Goal: Task Accomplishment & Management: Complete application form

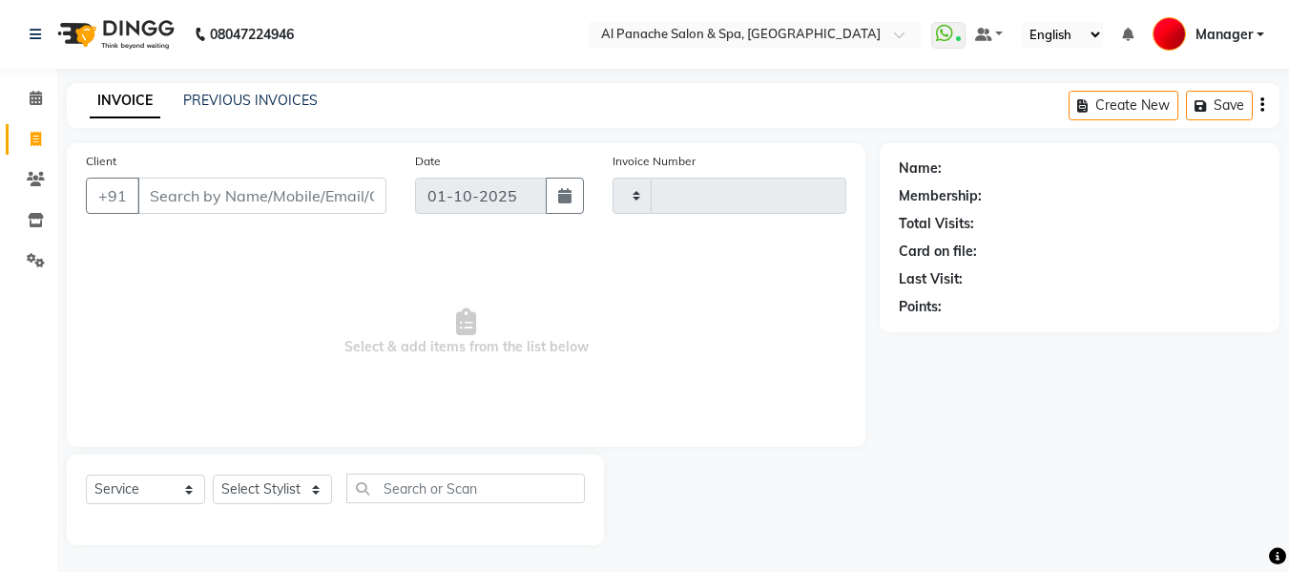
select select "service"
type input "2513"
select select "751"
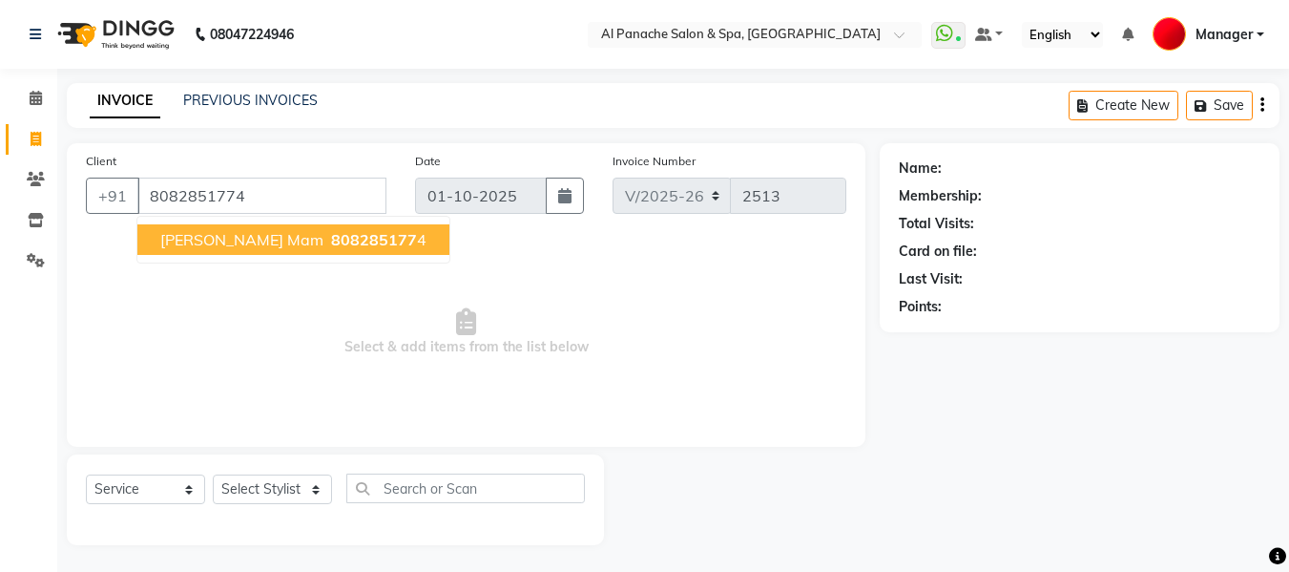
type input "8082851774"
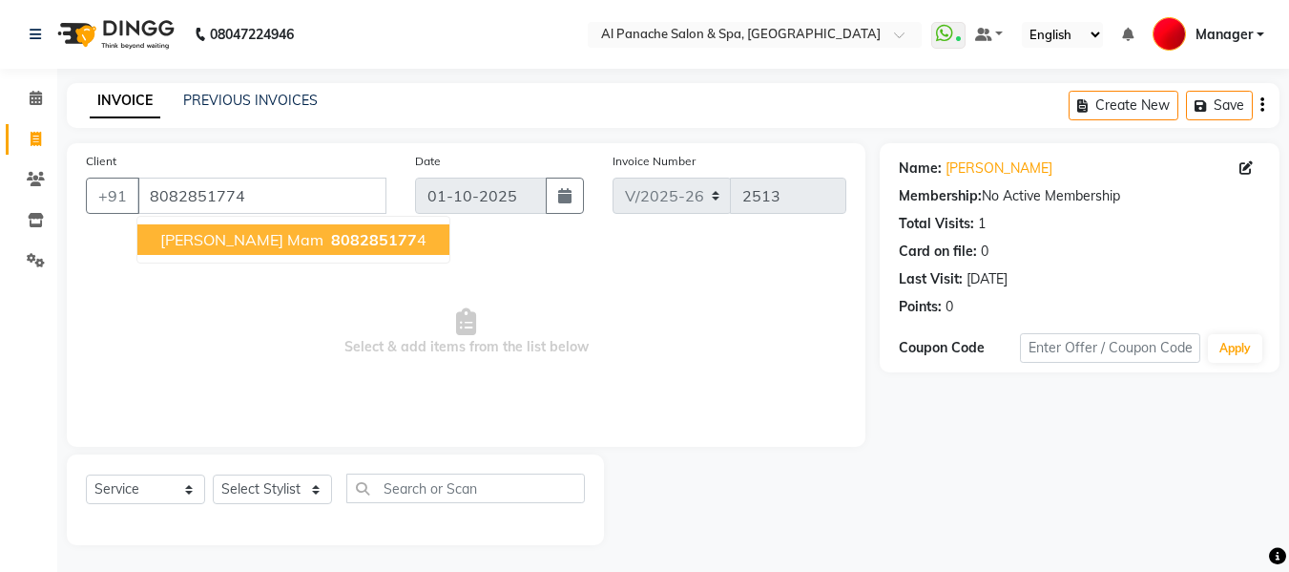
click at [302, 254] on button "[PERSON_NAME] mam 808285177 4" at bounding box center [293, 239] width 312 height 31
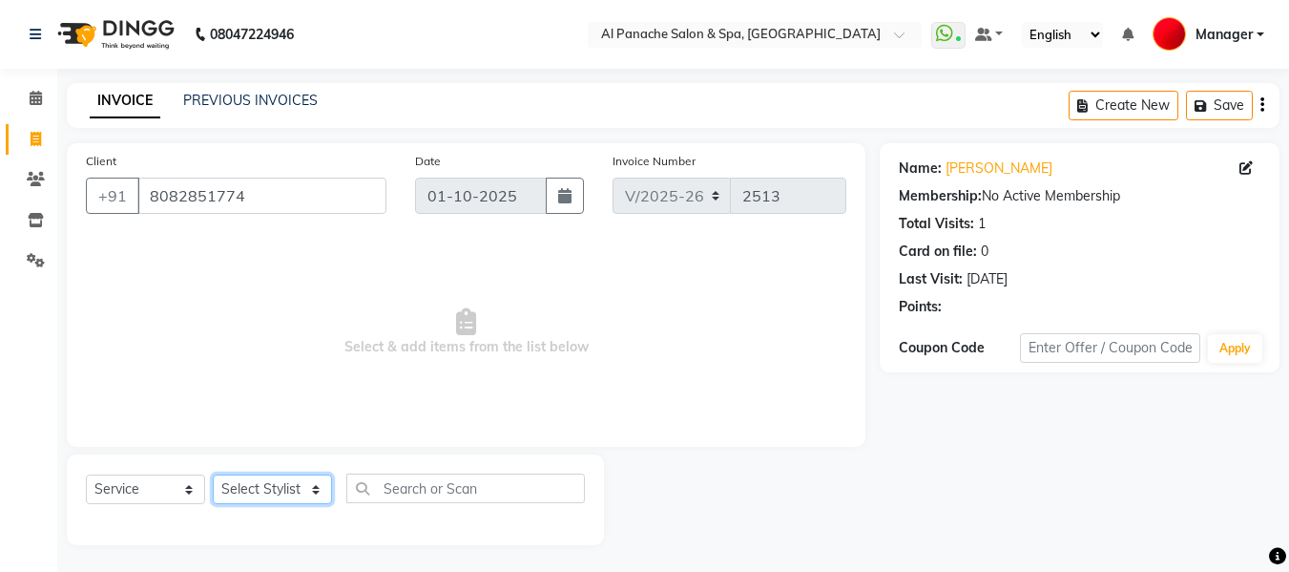
click at [282, 493] on select "Select Stylist [PERSON_NAME] [PERSON_NAME] Baby [PERSON_NAME] Makeup Manager [P…" at bounding box center [272, 489] width 119 height 30
select select "50648"
click at [213, 474] on select "Select Stylist [PERSON_NAME] [PERSON_NAME] Baby [PERSON_NAME] Makeup Manager [P…" at bounding box center [272, 489] width 119 height 30
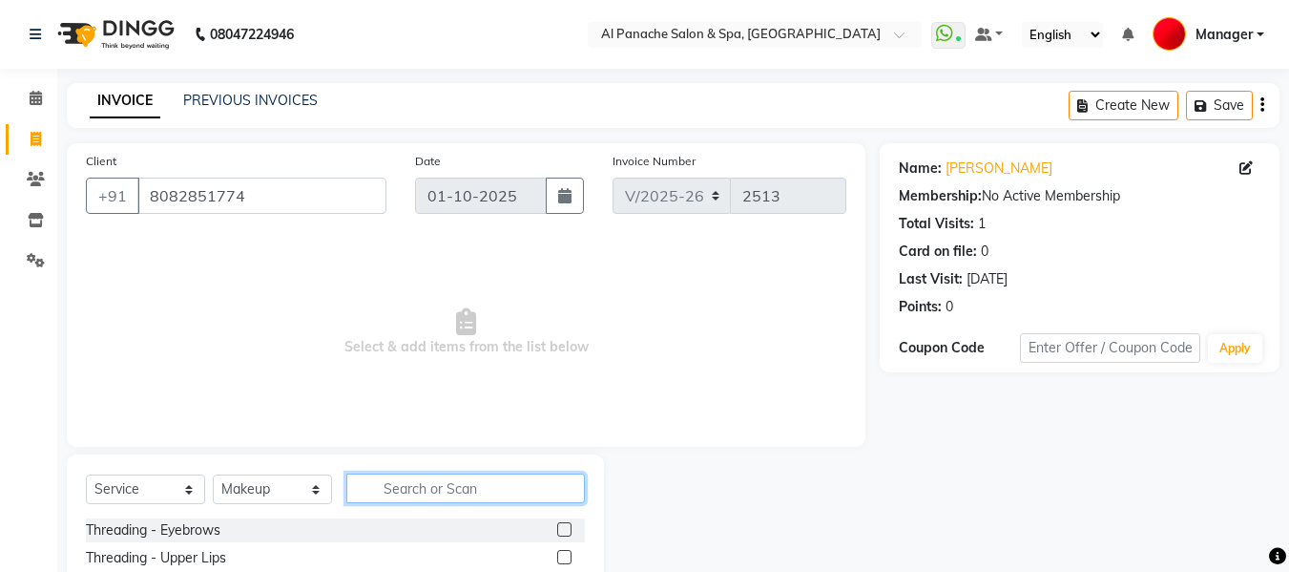
click at [478, 490] on input "text" at bounding box center [465, 488] width 239 height 30
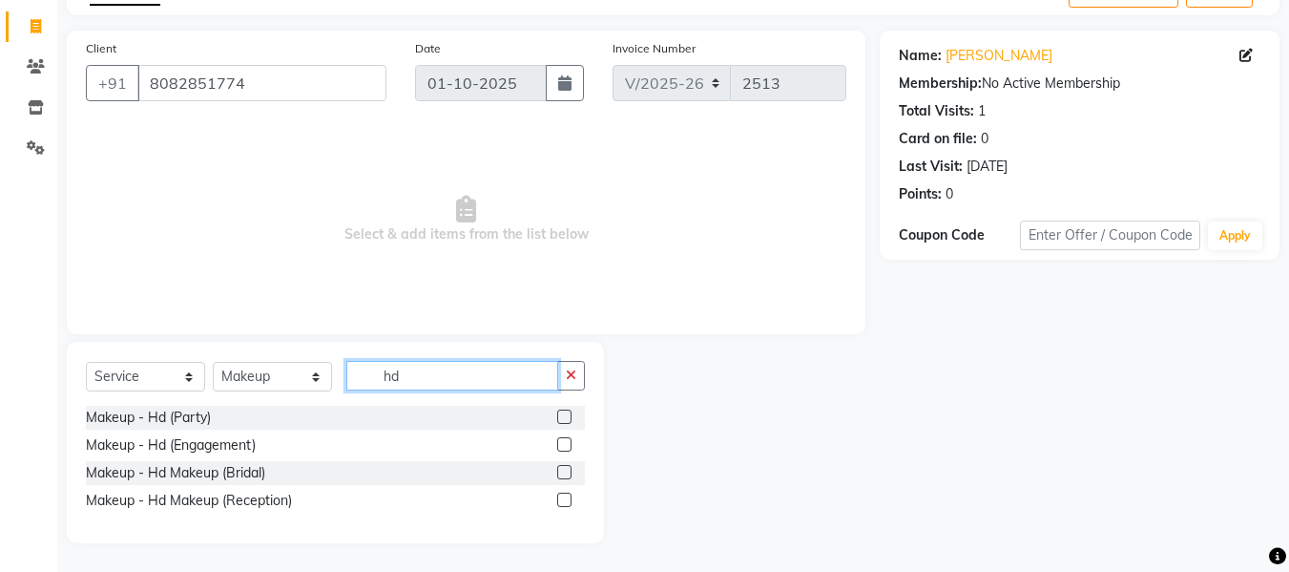
type input "hd"
click at [566, 495] on label at bounding box center [564, 499] width 14 height 14
click at [566, 495] on input "checkbox" at bounding box center [563, 500] width 12 height 12
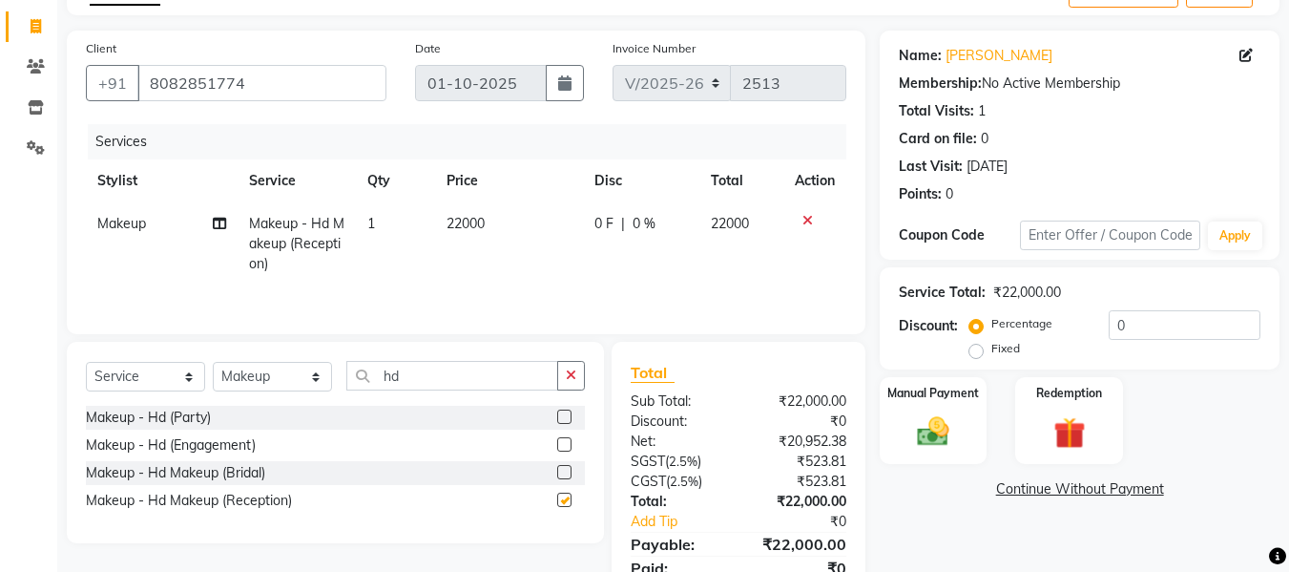
checkbox input "false"
click at [466, 224] on span "22000" at bounding box center [466, 223] width 38 height 17
select select "50648"
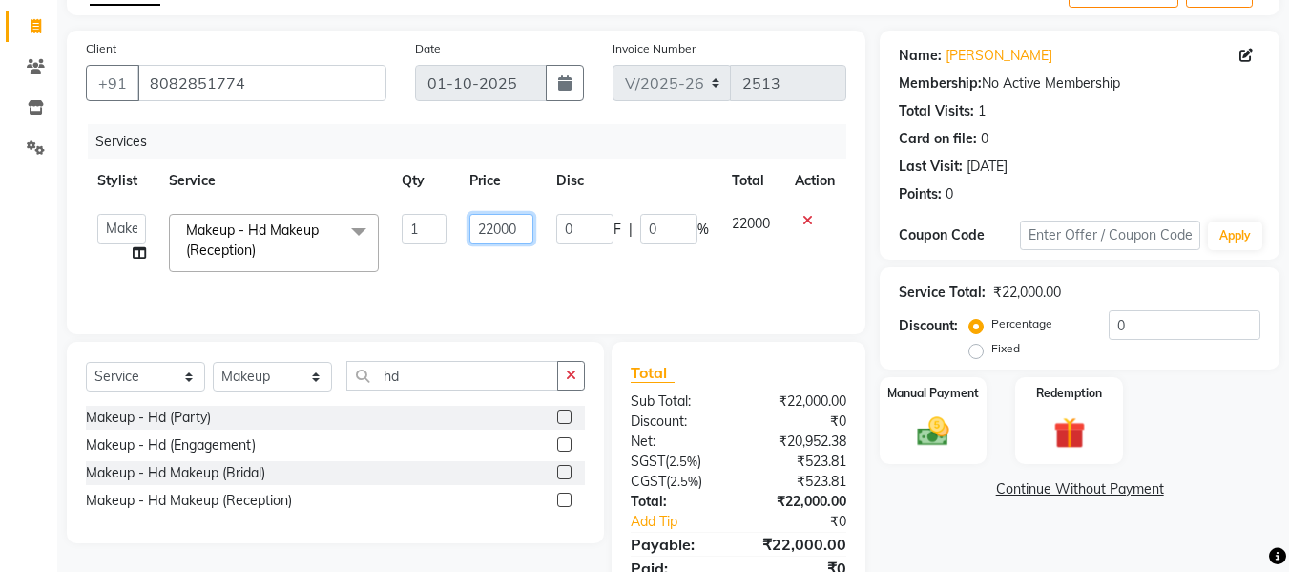
click at [491, 230] on input "22000" at bounding box center [501, 229] width 64 height 30
type input "17000"
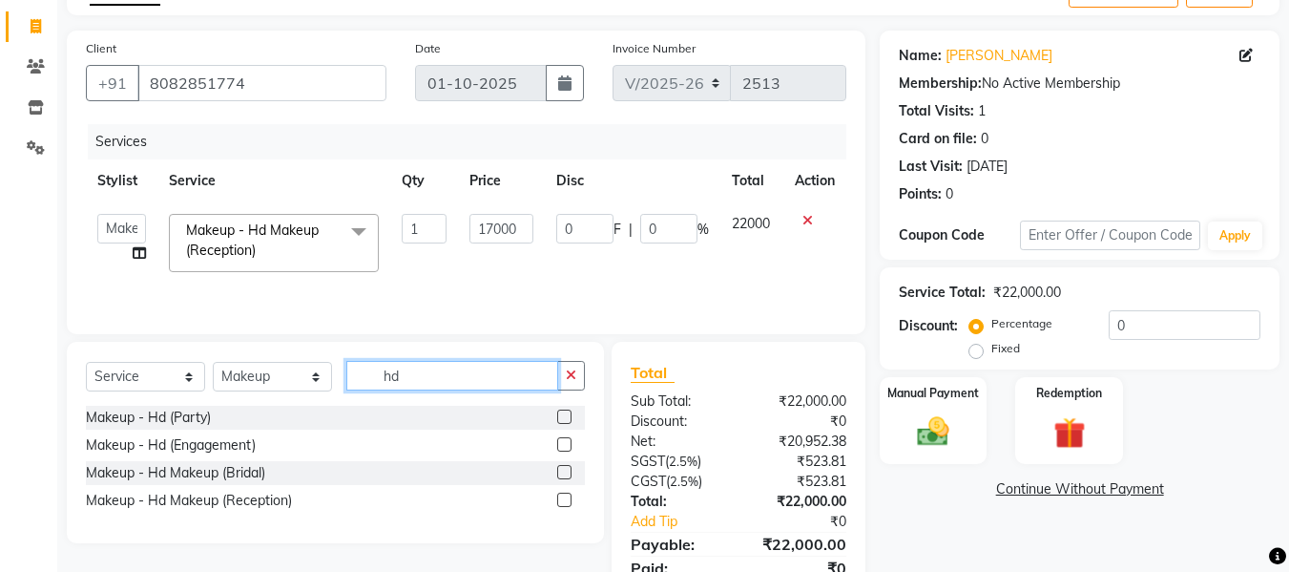
click at [440, 376] on input "hd" at bounding box center [452, 376] width 212 height 30
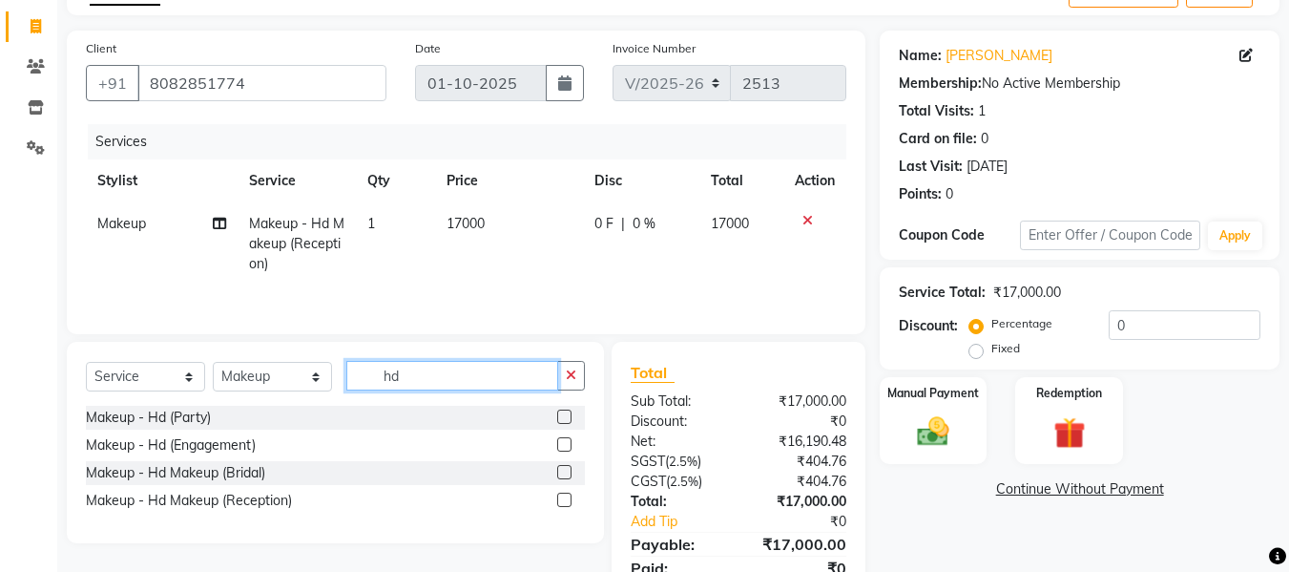
type input "h"
type input "party"
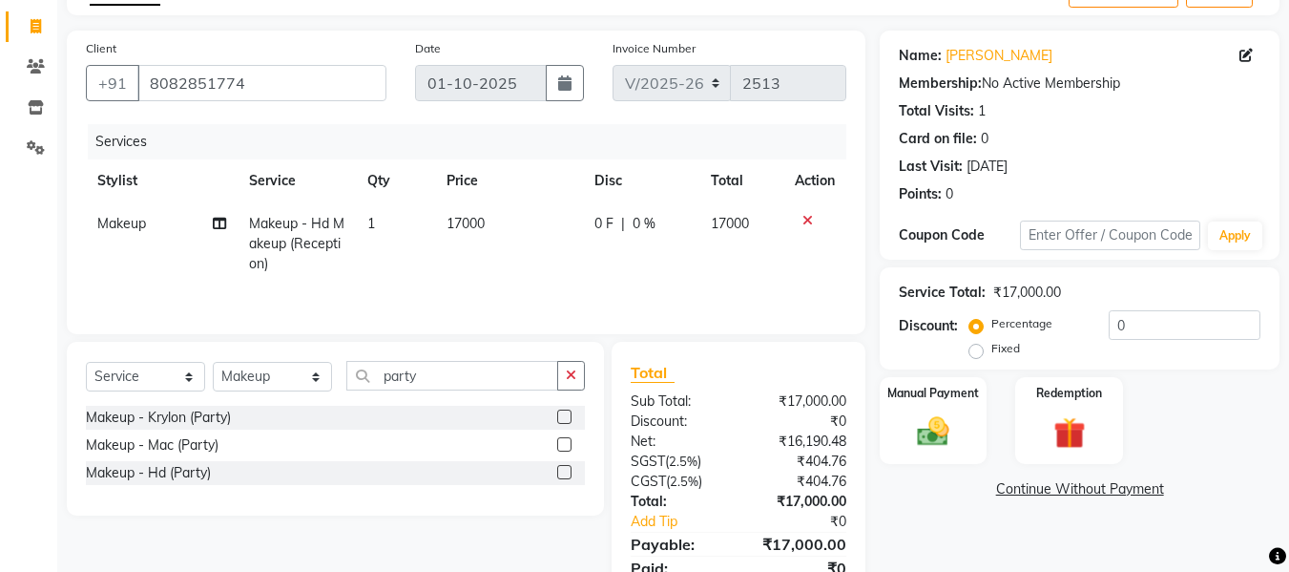
click at [565, 411] on label at bounding box center [564, 416] width 14 height 14
click at [565, 411] on input "checkbox" at bounding box center [563, 417] width 12 height 12
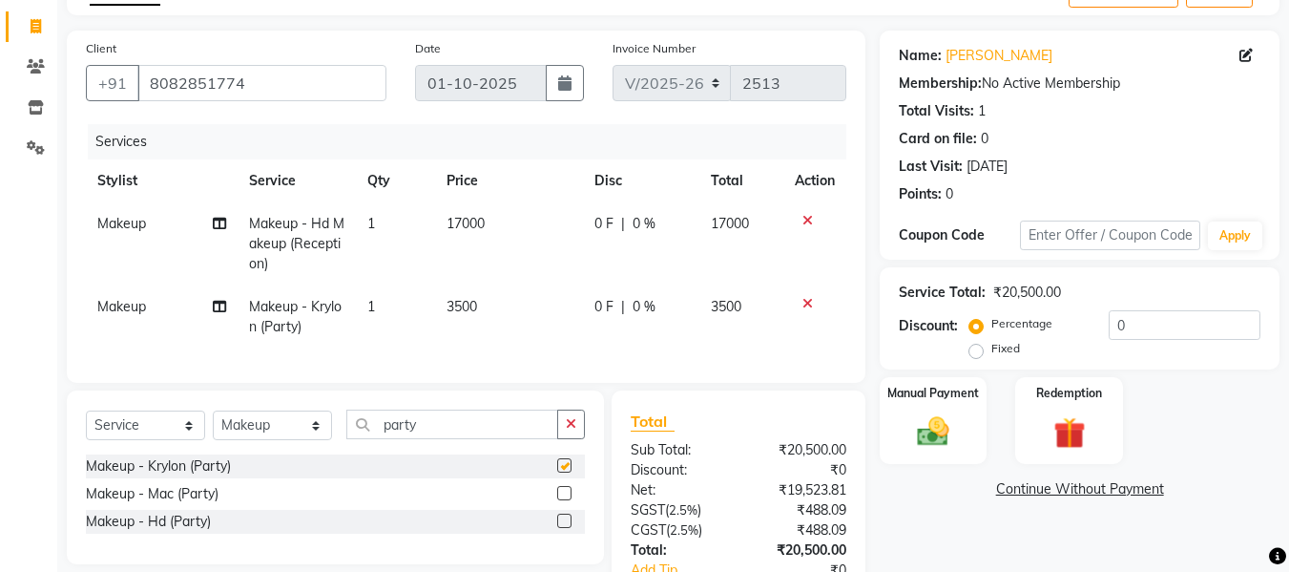
checkbox input "false"
click at [456, 305] on span "3500" at bounding box center [462, 306] width 31 height 17
select select "50648"
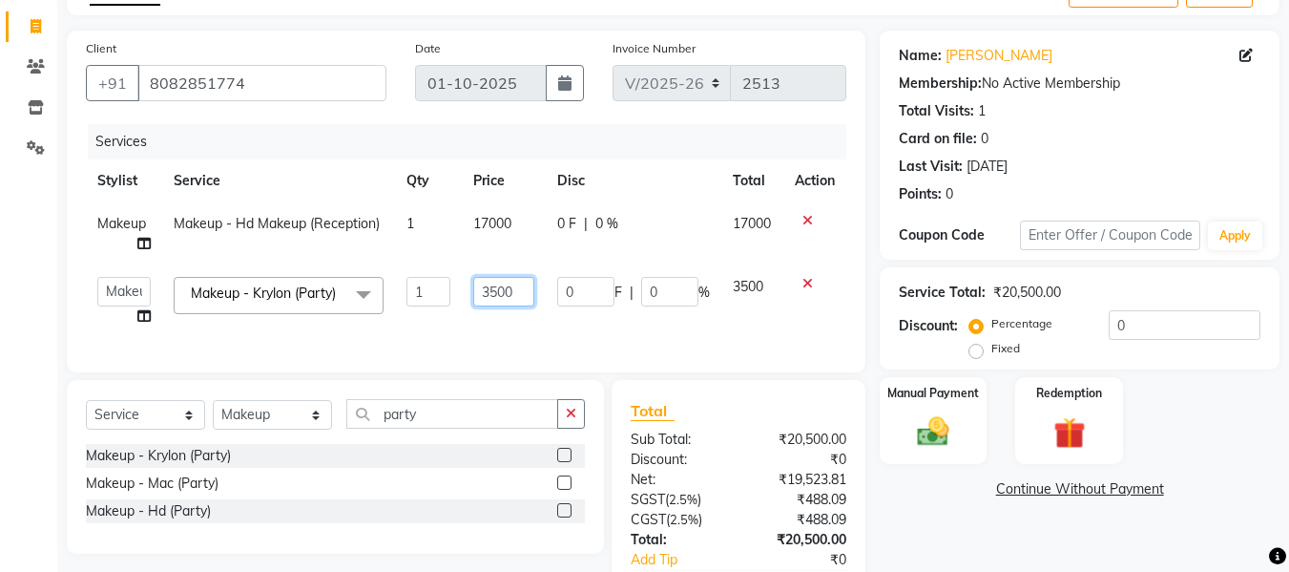
click at [497, 298] on input "3500" at bounding box center [503, 292] width 61 height 30
type input "5000"
click at [919, 421] on img at bounding box center [933, 431] width 53 height 38
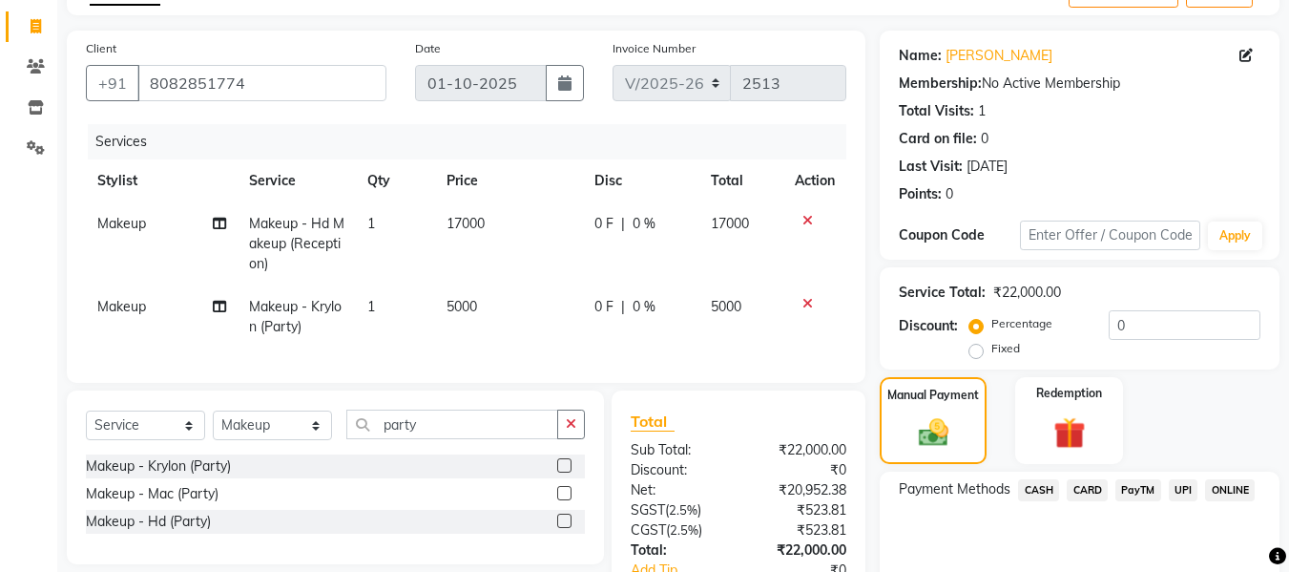
click at [1079, 488] on span "CARD" at bounding box center [1087, 490] width 41 height 22
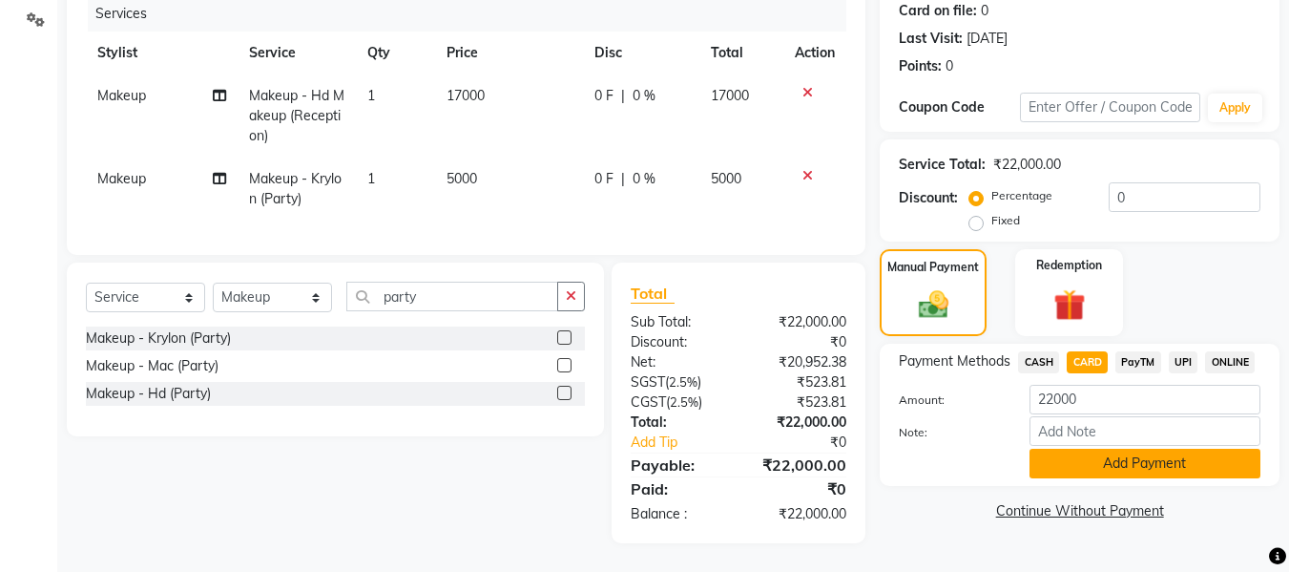
click at [1094, 452] on button "Add Payment" at bounding box center [1145, 463] width 231 height 30
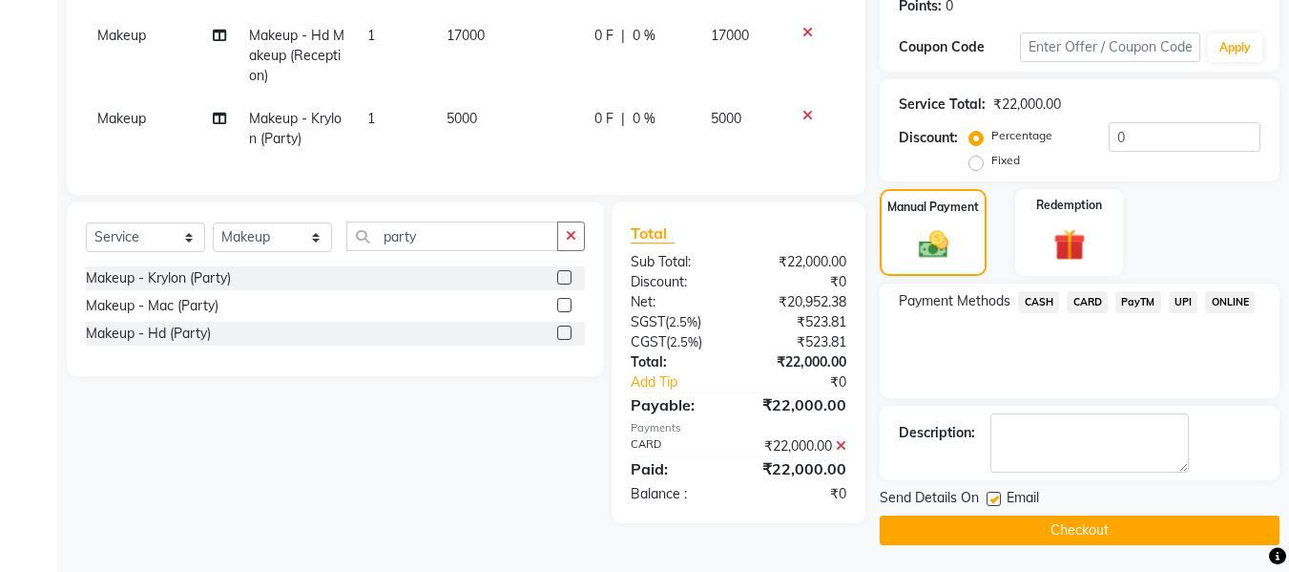
scroll to position [302, 0]
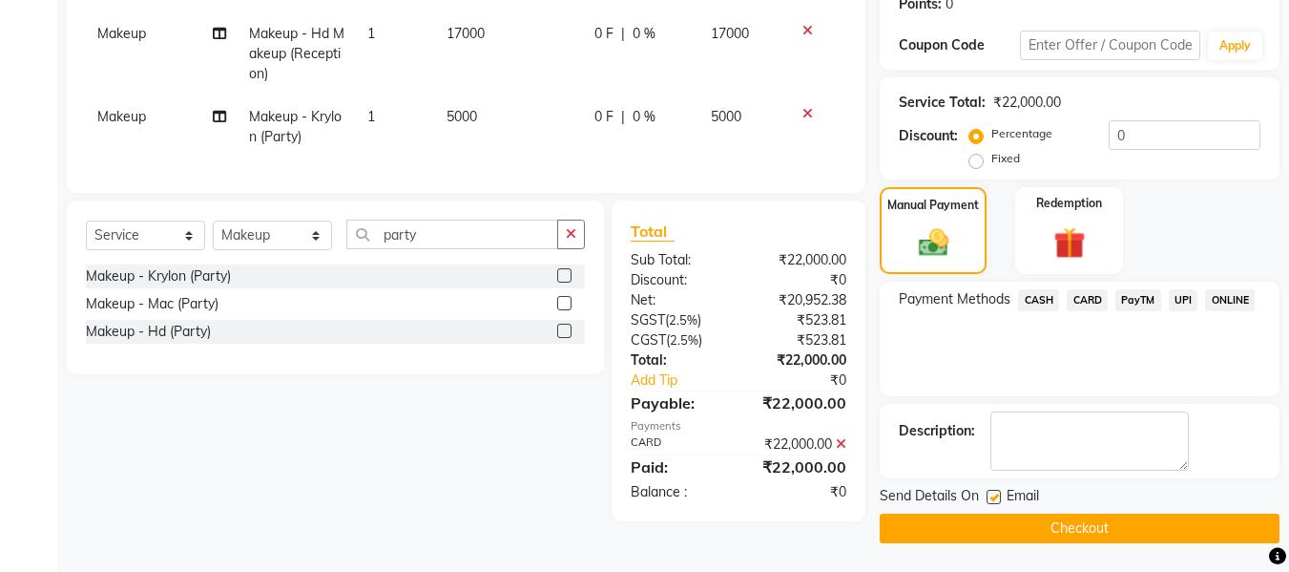
click at [1104, 516] on button "Checkout" at bounding box center [1080, 528] width 400 height 30
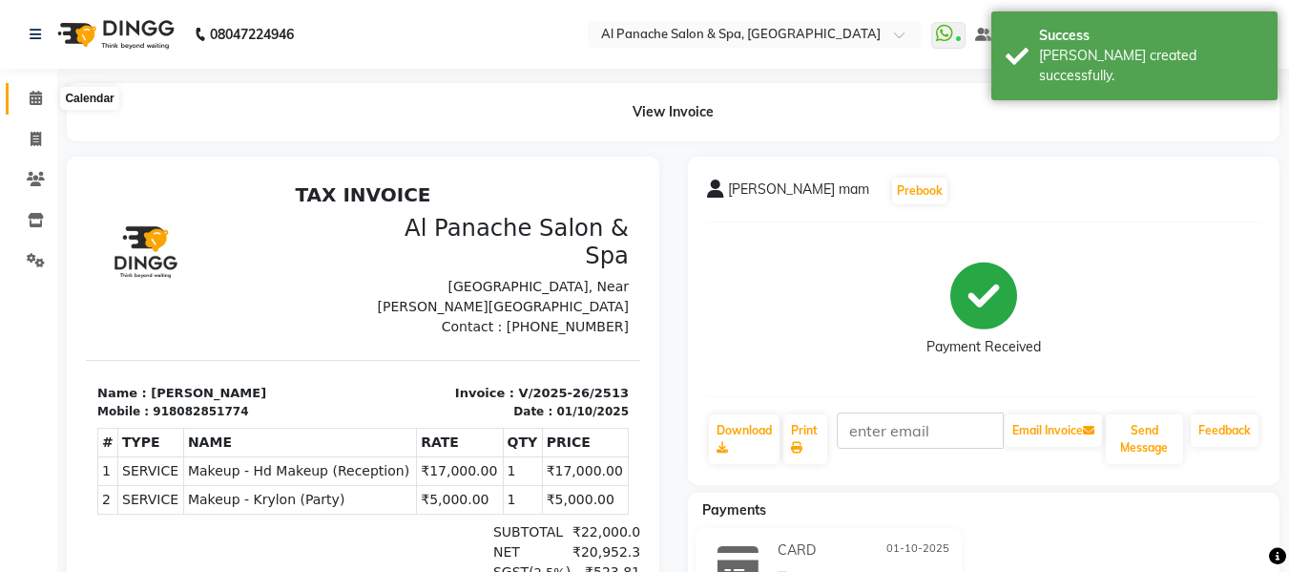
click at [40, 96] on icon at bounding box center [36, 98] width 12 height 14
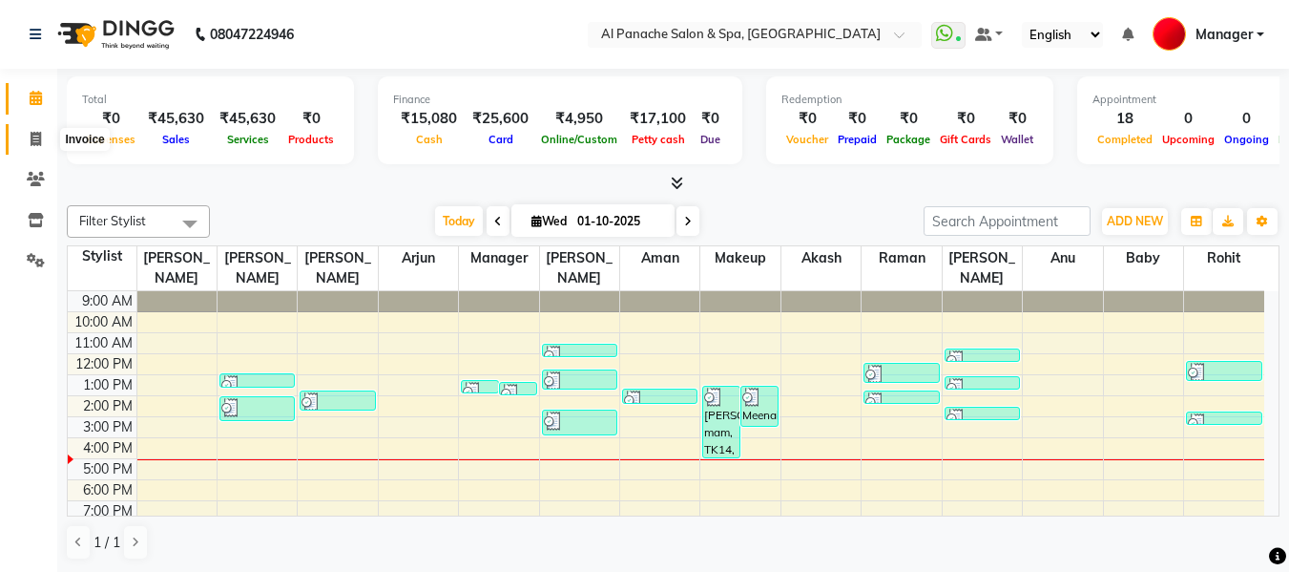
click at [25, 129] on span at bounding box center [35, 140] width 33 height 22
select select "service"
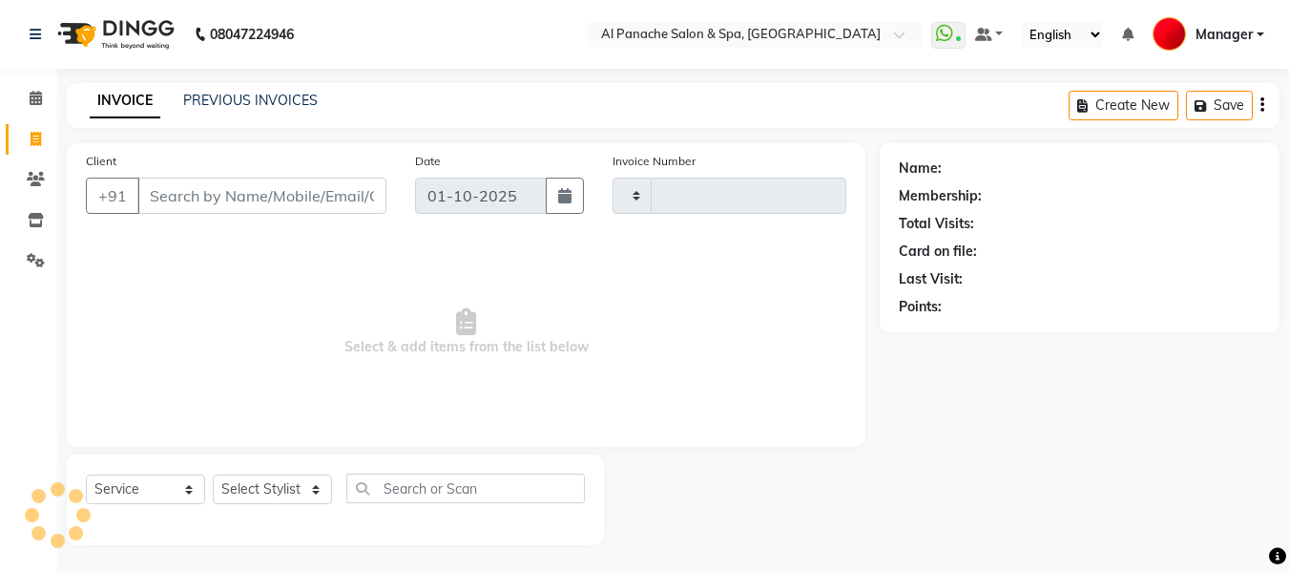
type input "2514"
select select "751"
click at [280, 497] on select "Select Stylist [PERSON_NAME] [PERSON_NAME] Baby [PERSON_NAME] Makeup Manager [P…" at bounding box center [272, 489] width 119 height 30
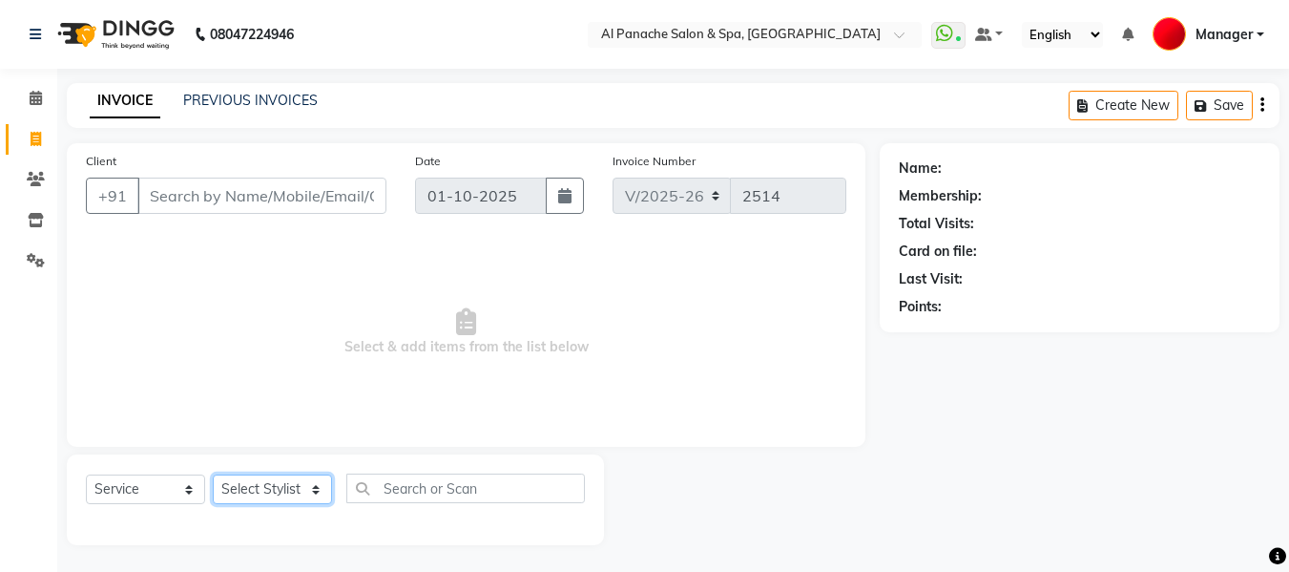
select select "12068"
click at [213, 474] on select "Select Stylist [PERSON_NAME] [PERSON_NAME] Baby [PERSON_NAME] Makeup Manager [P…" at bounding box center [272, 489] width 119 height 30
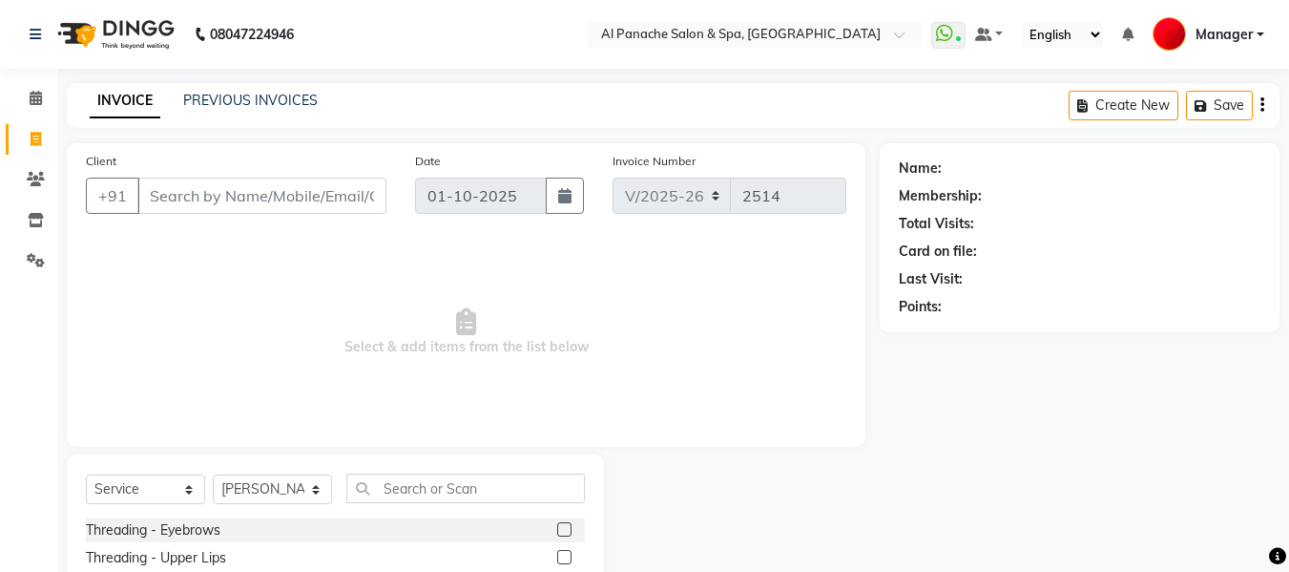
click at [557, 529] on label at bounding box center [564, 529] width 14 height 14
click at [557, 529] on input "checkbox" at bounding box center [563, 530] width 12 height 12
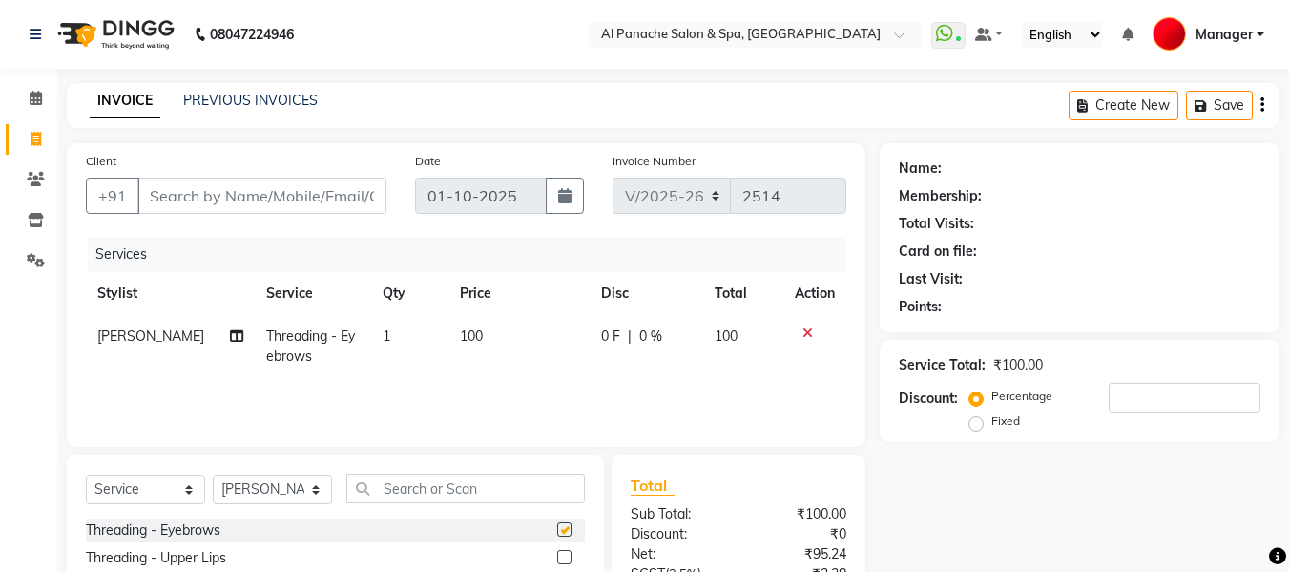
checkbox input "false"
click at [460, 336] on span "100" at bounding box center [471, 335] width 23 height 17
select select "12068"
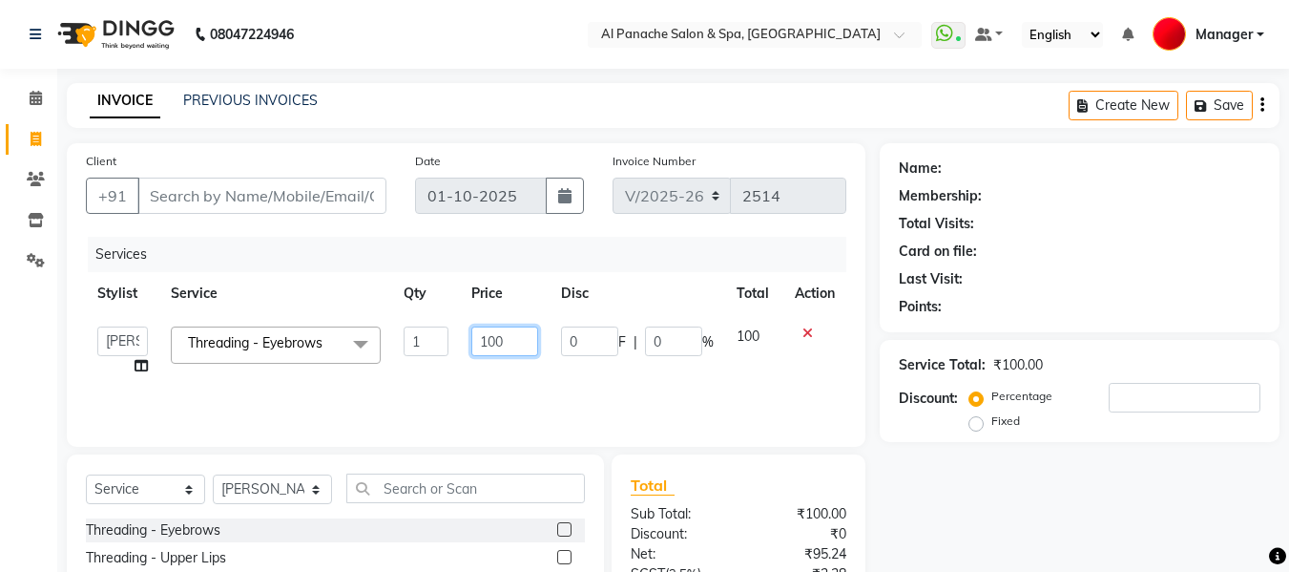
click at [489, 346] on input "100" at bounding box center [504, 341] width 66 height 30
type input "200"
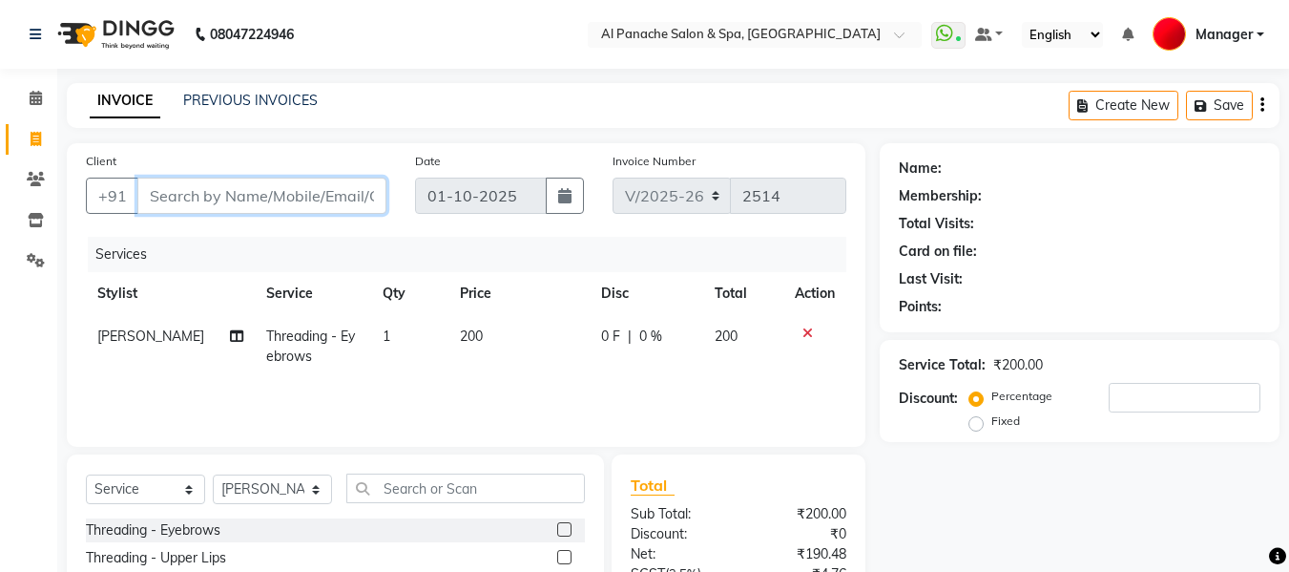
click at [284, 205] on input "Client" at bounding box center [261, 195] width 249 height 36
type input "p"
type input "0"
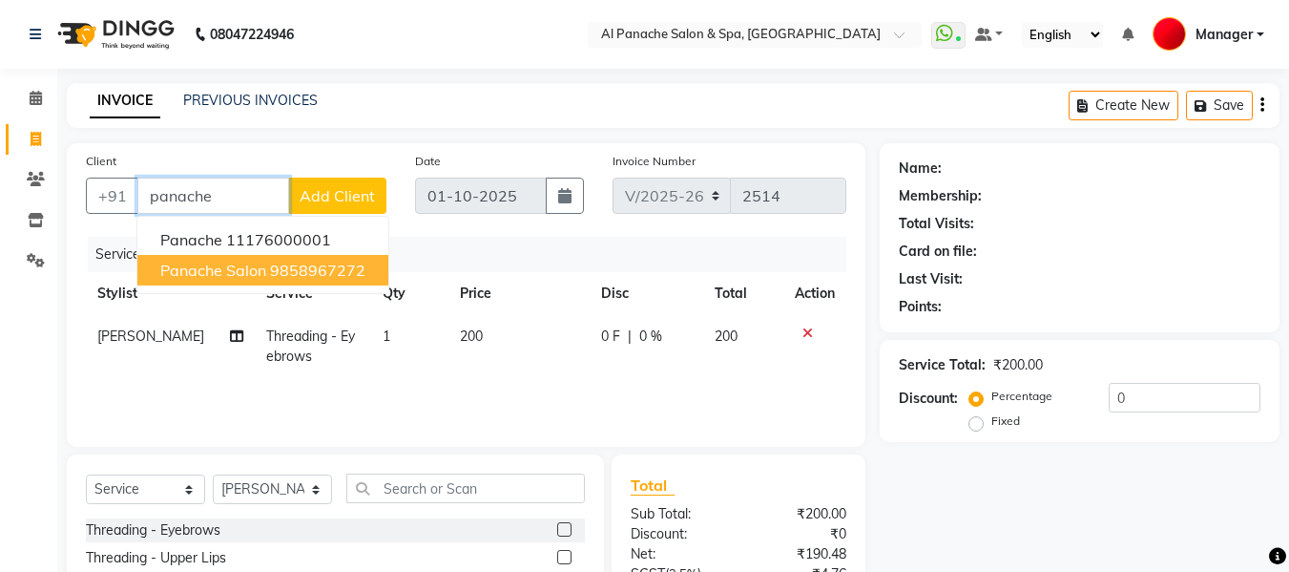
click at [232, 258] on button "panache salon 9858967272" at bounding box center [262, 270] width 251 height 31
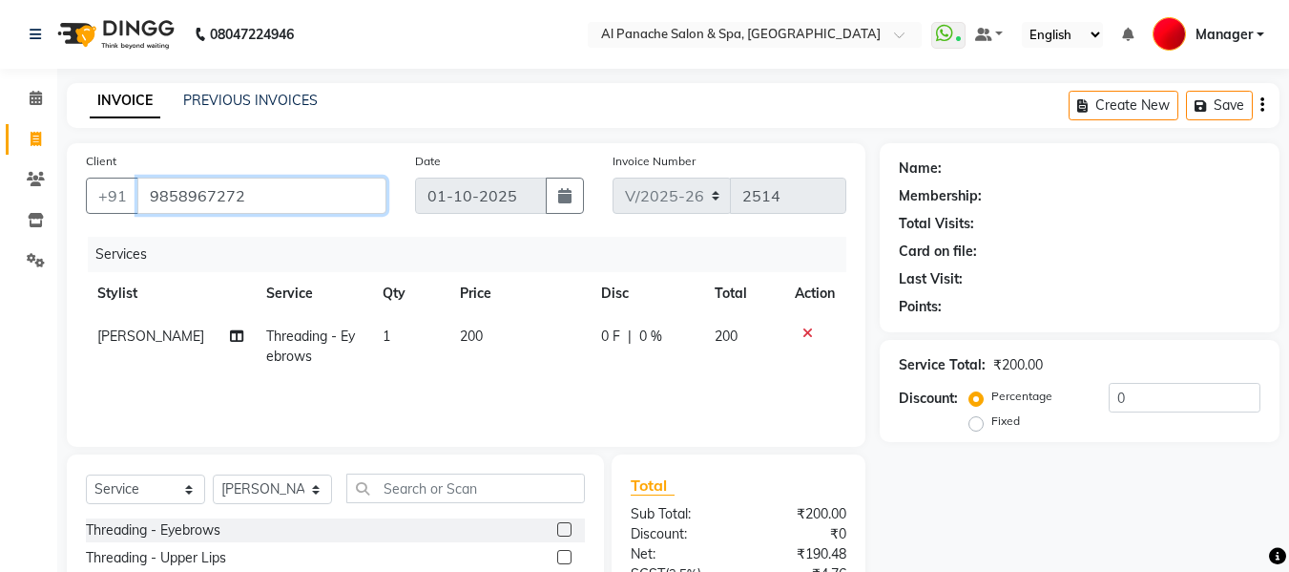
type input "9858967272"
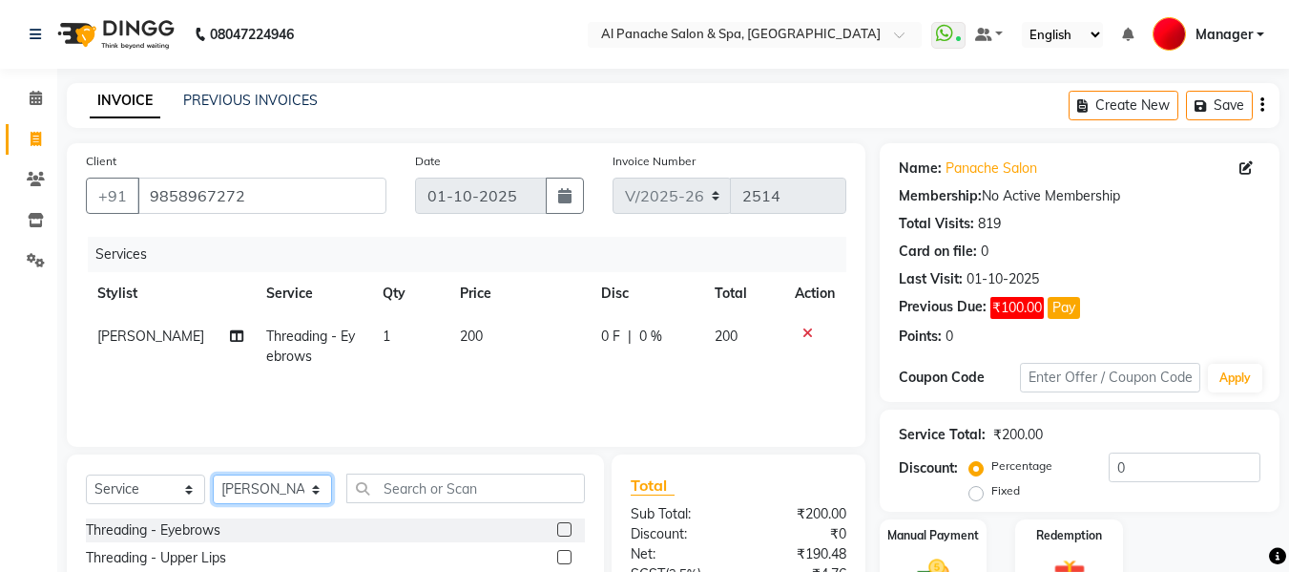
click at [317, 487] on select "Select Stylist [PERSON_NAME] [PERSON_NAME] Baby [PERSON_NAME] Makeup Manager [P…" at bounding box center [272, 489] width 119 height 30
select select "88146"
click at [213, 474] on select "Select Stylist [PERSON_NAME] [PERSON_NAME] Baby [PERSON_NAME] Makeup Manager [P…" at bounding box center [272, 489] width 119 height 30
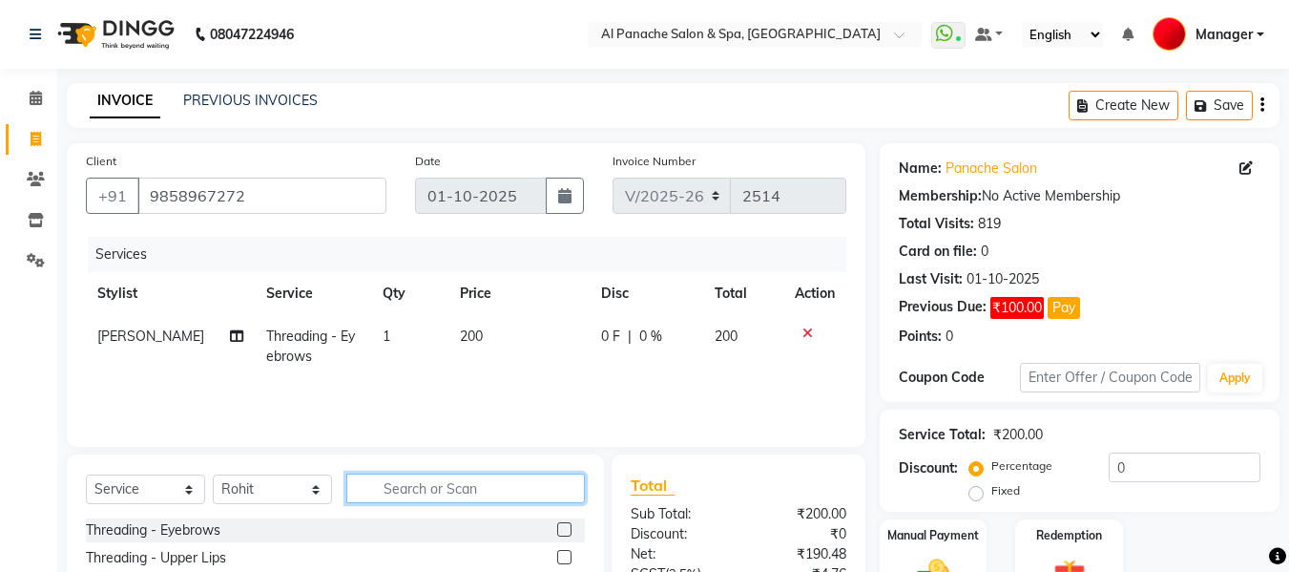
click at [446, 491] on input "text" at bounding box center [465, 488] width 239 height 30
type input "be"
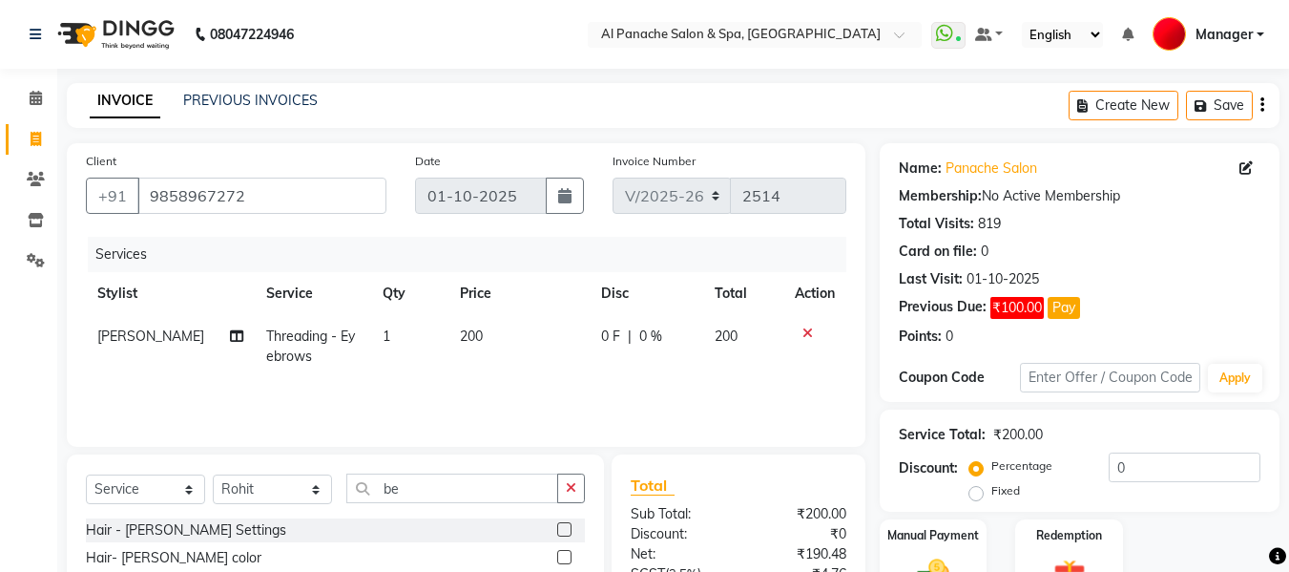
click at [561, 529] on label at bounding box center [564, 529] width 14 height 14
click at [561, 529] on input "checkbox" at bounding box center [563, 530] width 12 height 12
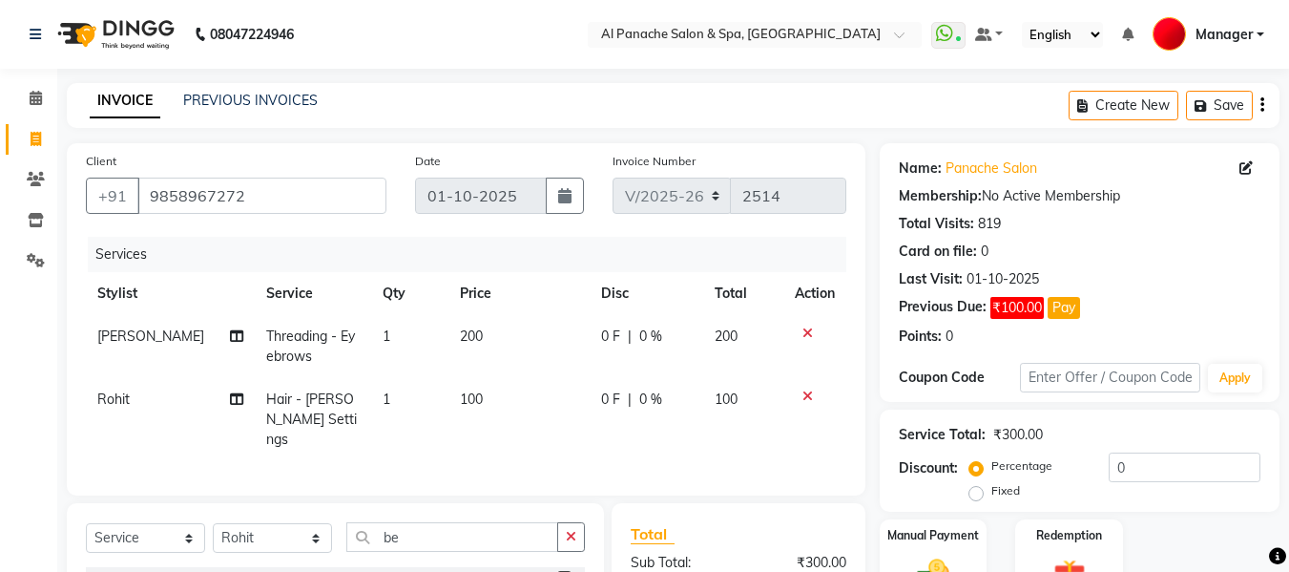
checkbox input "false"
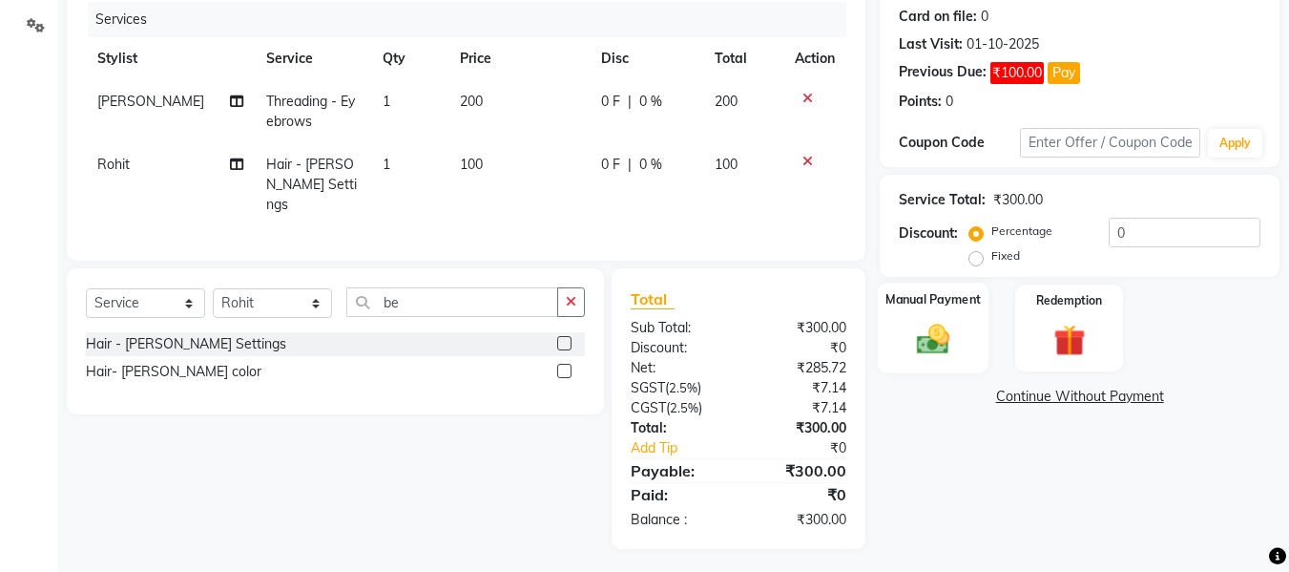
click at [943, 341] on img at bounding box center [933, 339] width 53 height 38
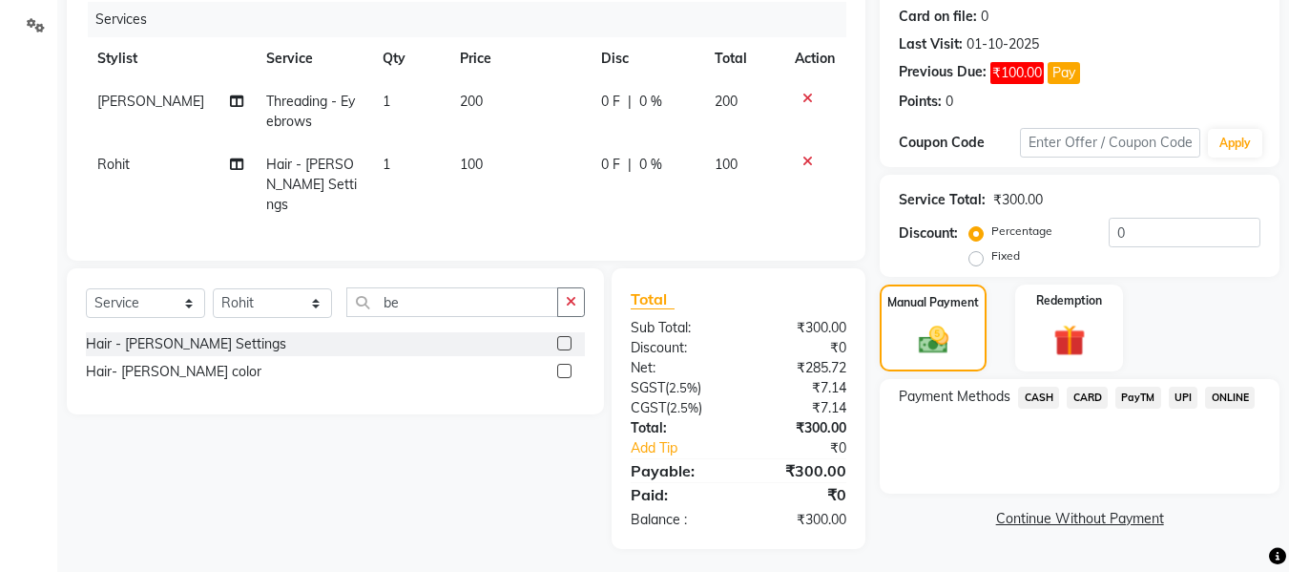
click at [1028, 407] on span "CASH" at bounding box center [1038, 397] width 41 height 22
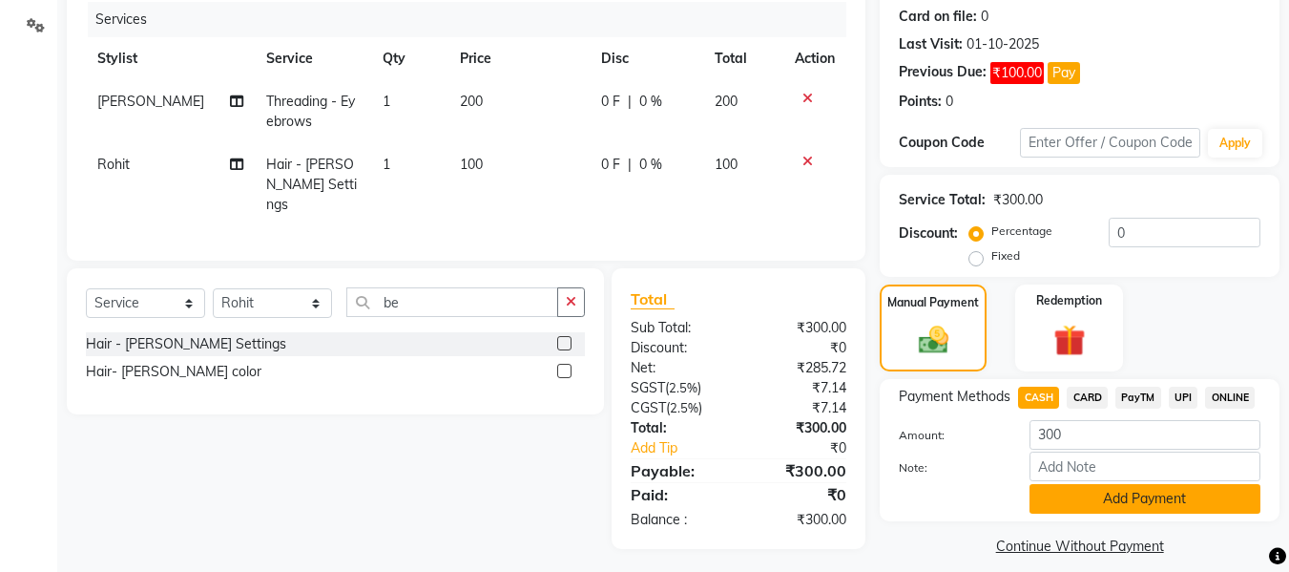
click at [1122, 490] on button "Add Payment" at bounding box center [1145, 499] width 231 height 30
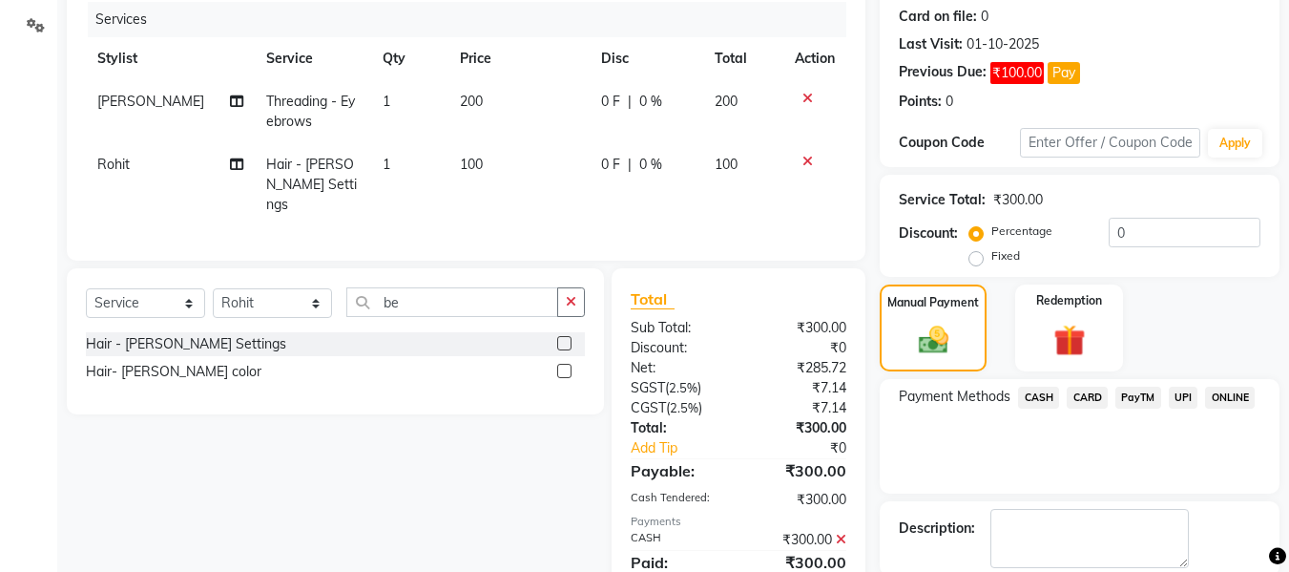
scroll to position [332, 0]
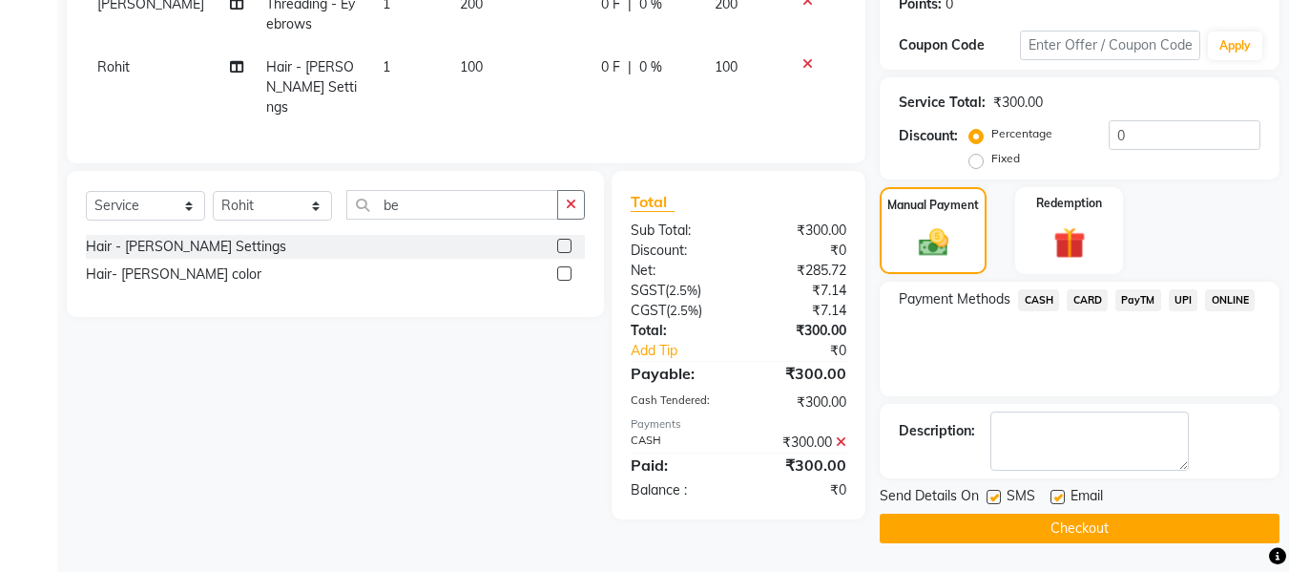
click at [1229, 522] on button "Checkout" at bounding box center [1080, 528] width 400 height 30
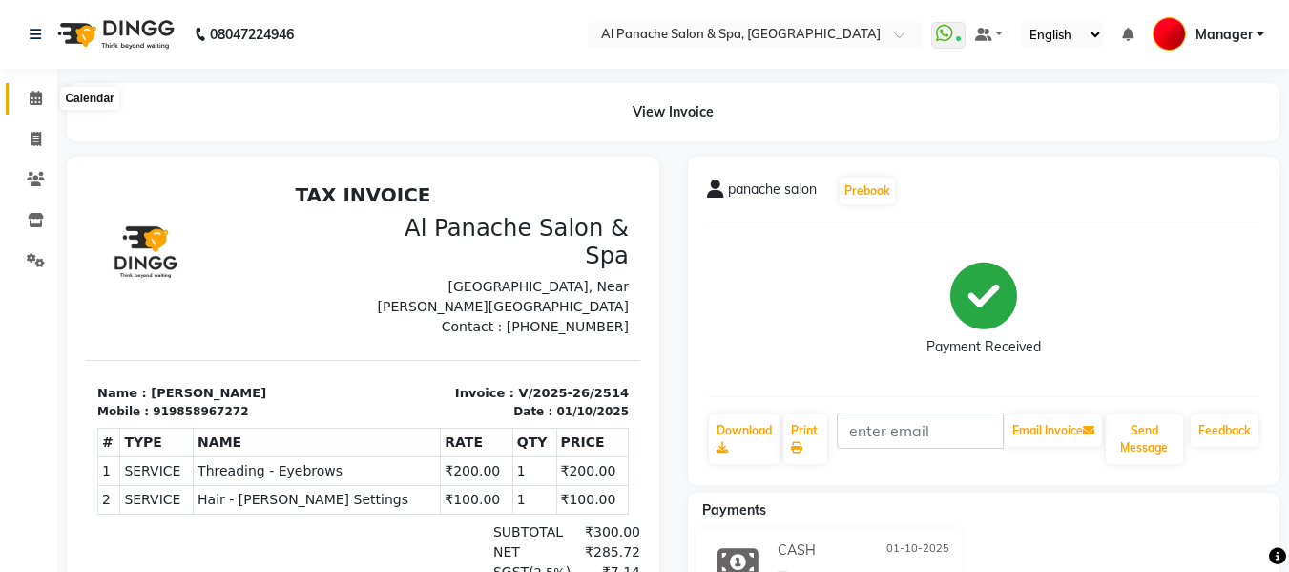
click at [32, 104] on icon at bounding box center [36, 98] width 12 height 14
